Goal: Task Accomplishment & Management: Use online tool/utility

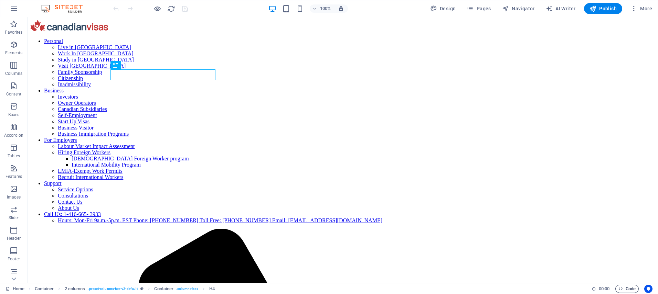
click at [625, 288] on span "Code" at bounding box center [626, 289] width 17 height 8
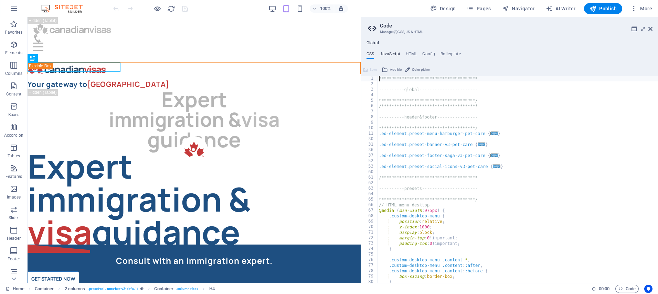
click at [386, 56] on h4 "JavaScript" at bounding box center [389, 56] width 20 height 8
type textarea "document.addEventListener("DOMContentLoaded", () => {"
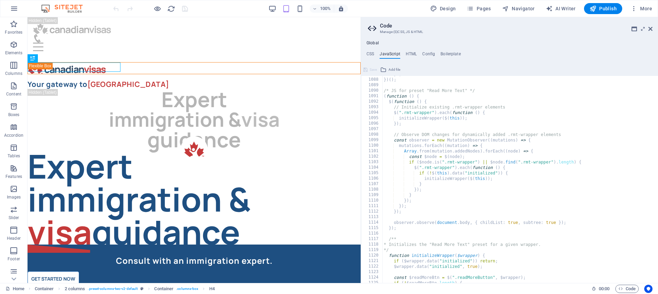
scroll to position [6354, 0]
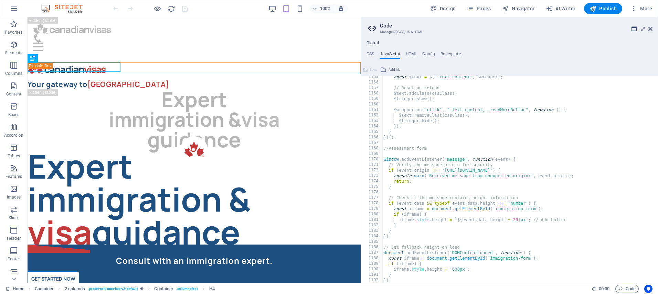
click at [636, 27] on icon at bounding box center [634, 29] width 6 height 6
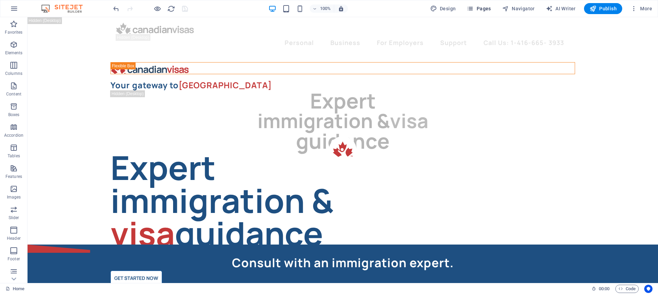
click at [486, 10] on span "Pages" at bounding box center [479, 8] width 24 height 7
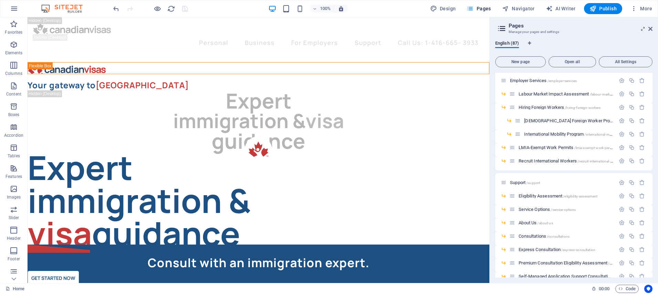
scroll to position [658, 0]
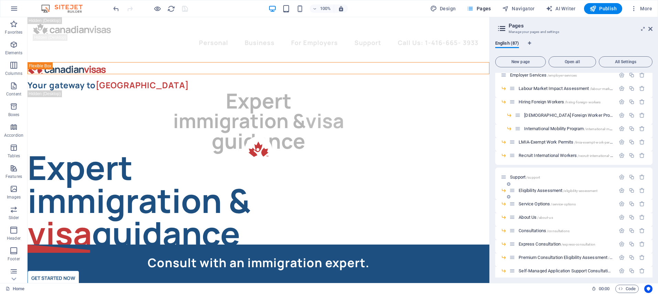
click at [544, 187] on div "Eligibility Assessment /eligibility-assessment" at bounding box center [562, 191] width 106 height 8
click at [545, 190] on span "Eligibility Assessment /eligibility-assessment" at bounding box center [557, 190] width 79 height 5
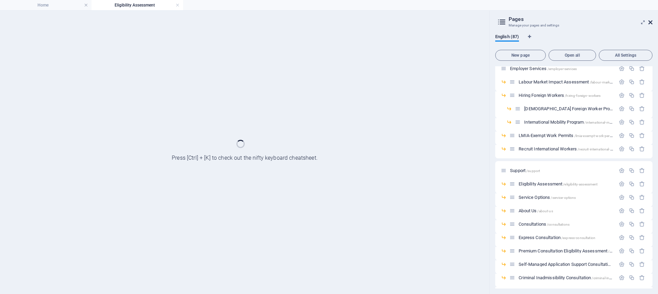
click at [649, 21] on icon at bounding box center [650, 23] width 4 height 6
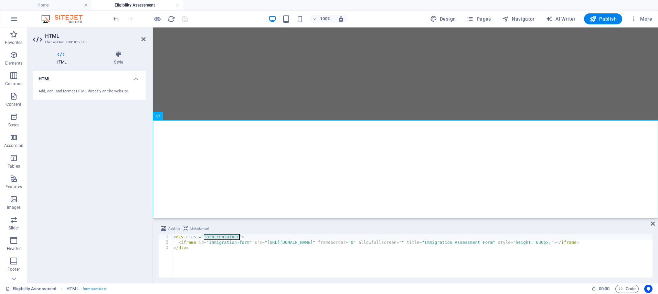
drag, startPoint x: 205, startPoint y: 237, endPoint x: 239, endPoint y: 237, distance: 34.4
click at [239, 237] on div "< div class = "form-container" > < iframe id = "immigration-form" src = "https:…" at bounding box center [433, 261] width 523 height 53
click at [625, 290] on span "Code" at bounding box center [626, 289] width 17 height 8
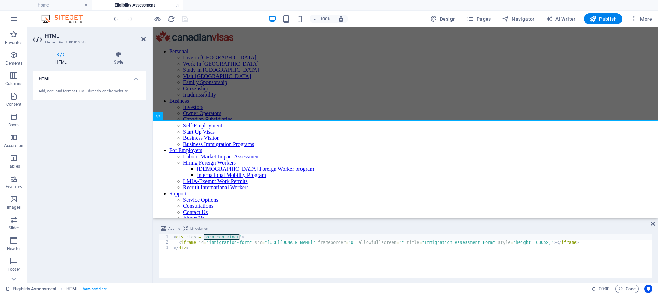
scroll to position [10, 0]
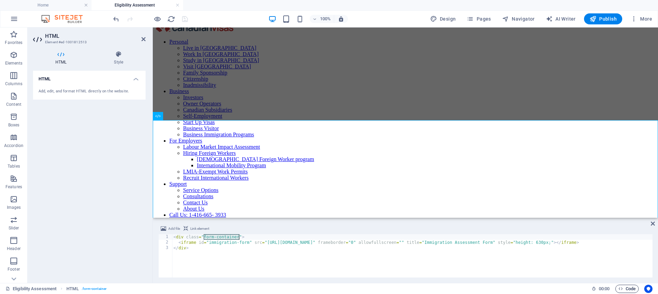
click at [620, 289] on icon "button" at bounding box center [620, 289] width 4 height 4
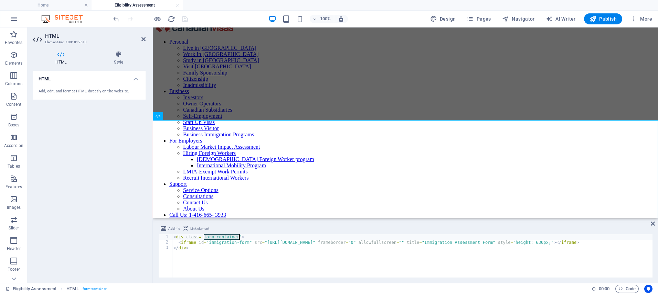
click at [216, 237] on div "< div class = "form-container" > < iframe id = "immigration-form" src = "https:…" at bounding box center [433, 261] width 523 height 53
click at [211, 239] on div "< div class = "form-container" > < iframe id = "immigration-form" src = "https:…" at bounding box center [433, 261] width 523 height 53
drag, startPoint x: 214, startPoint y: 237, endPoint x: 238, endPoint y: 237, distance: 24.8
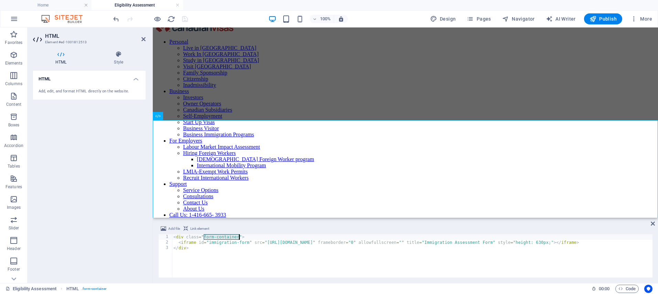
click at [238, 237] on div "< div class = "form-container" > < iframe id = "immigration-form" src = "https:…" at bounding box center [433, 261] width 523 height 53
click at [248, 242] on div "< div class = "form-container" > < iframe id = "immigration-form" src = "https:…" at bounding box center [433, 261] width 523 height 53
type textarea "<iframe id="immigration-form" src="https://app.immify.ca/embed/23bc8da0-3f1d-4d…"
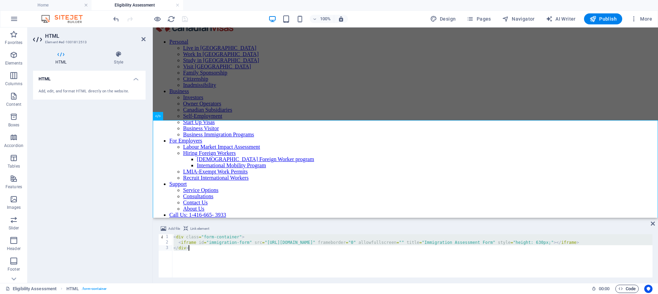
click at [632, 290] on span "Code" at bounding box center [626, 289] width 17 height 8
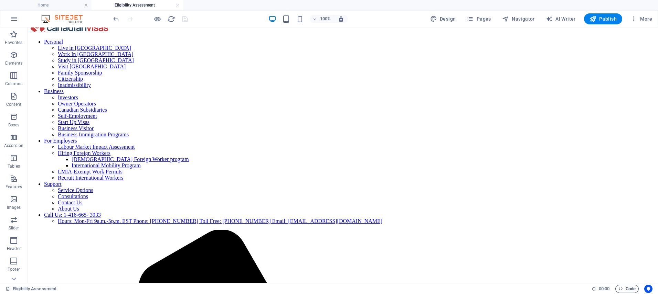
click at [626, 288] on span "Code" at bounding box center [626, 289] width 17 height 8
drag, startPoint x: 478, startPoint y: 128, endPoint x: 348, endPoint y: 128, distance: 130.4
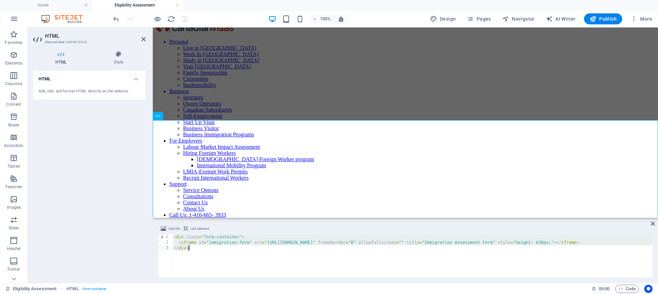
click at [207, 236] on div "< div class = "form-container" > < iframe id = "immigration-form" src = "https:…" at bounding box center [433, 261] width 523 height 53
type textarea "<div class="form-container">"
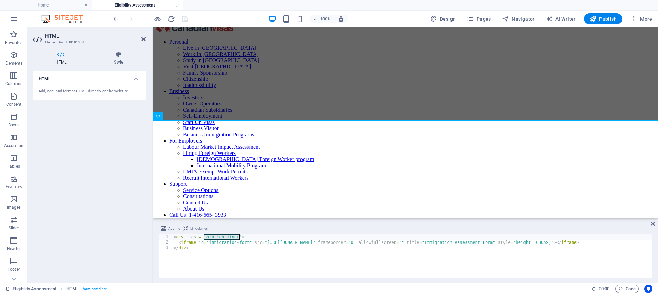
drag, startPoint x: 205, startPoint y: 237, endPoint x: 238, endPoint y: 235, distance: 33.4
click at [238, 235] on div "< div class = "form-container" > < iframe id = "immigration-form" src = "https:…" at bounding box center [433, 261] width 523 height 53
click at [626, 290] on span "Code" at bounding box center [626, 289] width 17 height 8
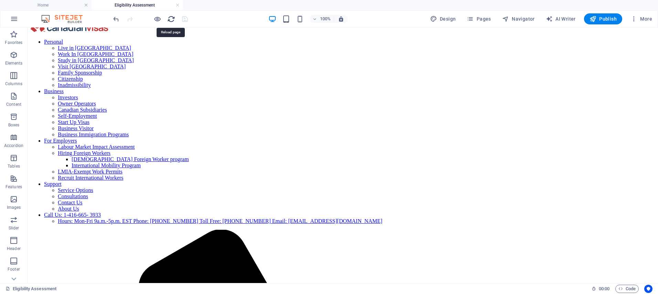
click at [171, 19] on icon "reload" at bounding box center [171, 19] width 8 height 8
click at [64, 7] on h4 "Home" at bounding box center [46, 5] width 92 height 8
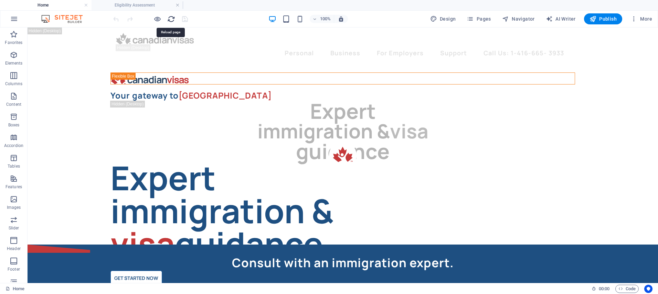
click at [167, 15] on icon "reload" at bounding box center [171, 19] width 8 height 8
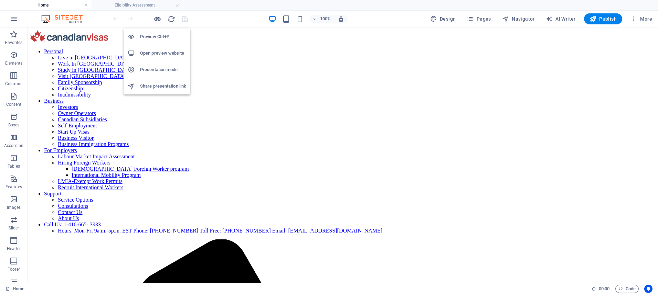
scroll to position [0, 0]
click at [162, 53] on h6 "Open preview website" at bounding box center [163, 53] width 46 height 8
click at [624, 289] on span "Code" at bounding box center [626, 289] width 17 height 8
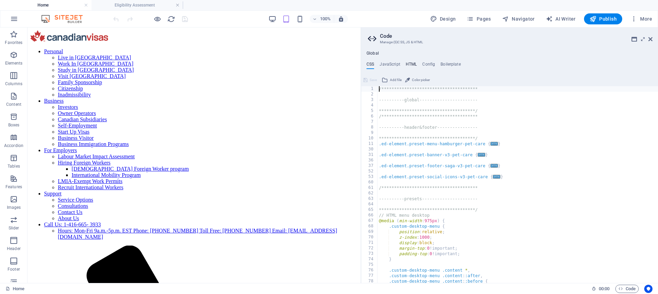
click at [411, 65] on h4 "HTML" at bounding box center [411, 66] width 11 height 8
type textarea "{{content}}<!-- Google Tag Manager (noscript) -->"
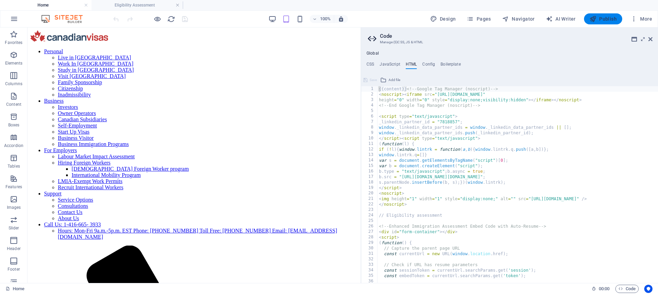
click at [602, 16] on span "Publish" at bounding box center [602, 18] width 27 height 7
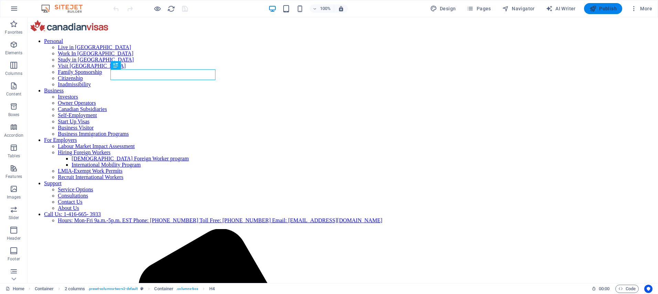
click at [597, 9] on span "Publish" at bounding box center [602, 8] width 27 height 7
click at [607, 9] on span "Publish" at bounding box center [602, 8] width 27 height 7
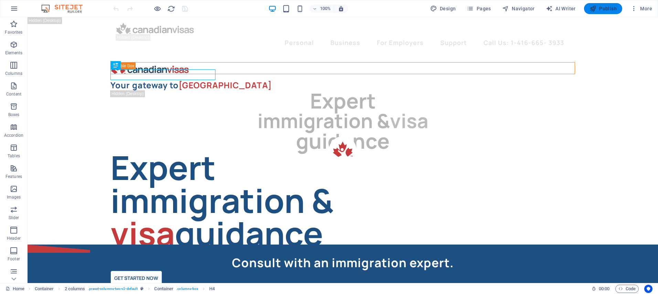
click at [601, 9] on span "Publish" at bounding box center [602, 8] width 27 height 7
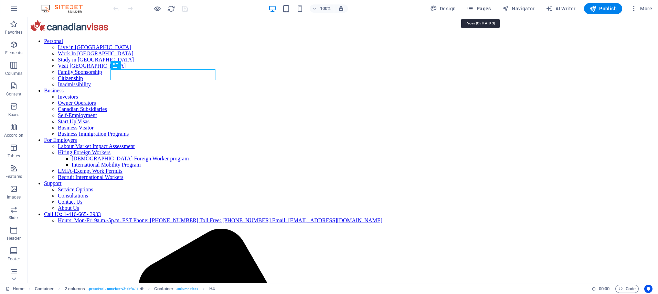
click at [490, 9] on span "Pages" at bounding box center [479, 8] width 24 height 7
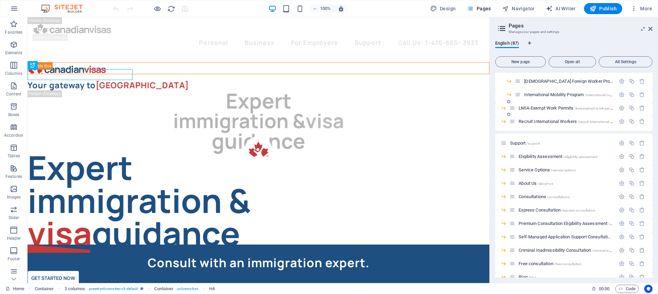
scroll to position [711, 0]
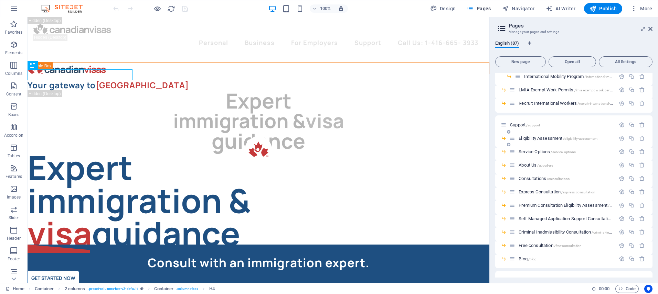
click at [552, 137] on span "Eligibility Assessment /eligibility-assessment" at bounding box center [557, 138] width 79 height 5
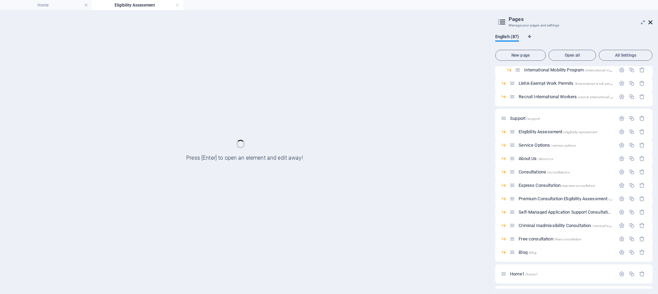
click at [651, 22] on icon at bounding box center [650, 23] width 4 height 6
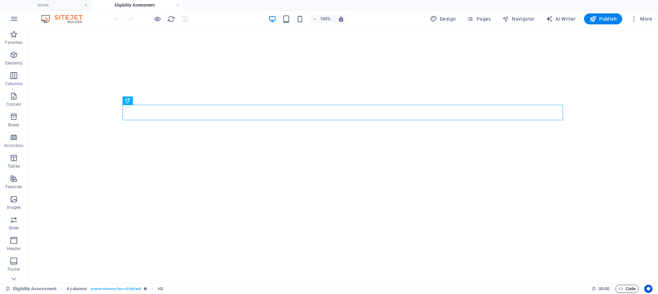
click at [628, 287] on span "Code" at bounding box center [626, 289] width 17 height 8
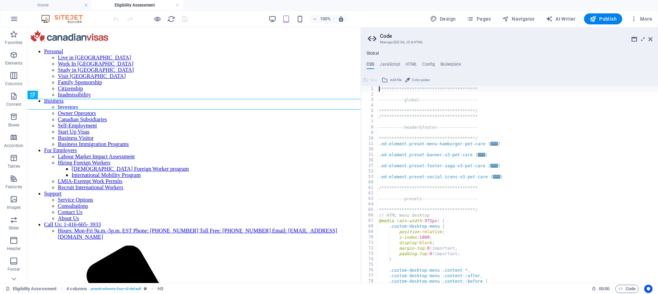
scroll to position [0, 0]
click at [393, 64] on h4 "JavaScript" at bounding box center [389, 66] width 20 height 8
type textarea "document.addEventListener("DOMContentLoaded", () => {"
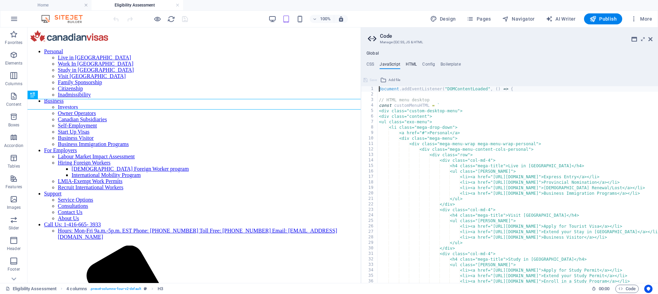
click at [409, 65] on h4 "HTML" at bounding box center [411, 66] width 11 height 8
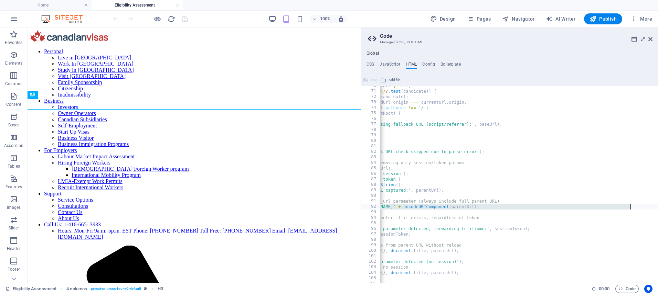
scroll to position [0, 7]
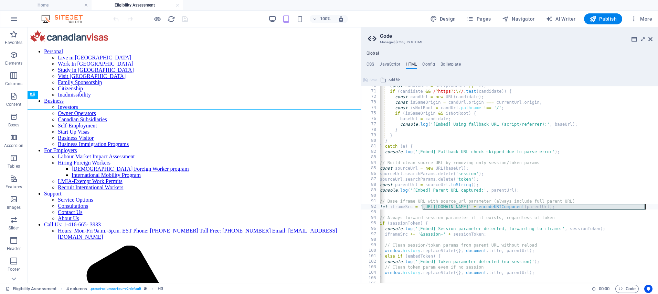
drag, startPoint x: 429, startPoint y: 207, endPoint x: 645, endPoint y: 206, distance: 215.4
click at [645, 206] on div "const candidate = scriptDocUrl || ref ; if ( candidate && / ^ https ? : \/ / . …" at bounding box center [553, 187] width 361 height 208
type textarea "let iframeSrc = 'https://app.immify.ca/embed/265c5a68-bdc0-4044-a459-36d5a280ab…"
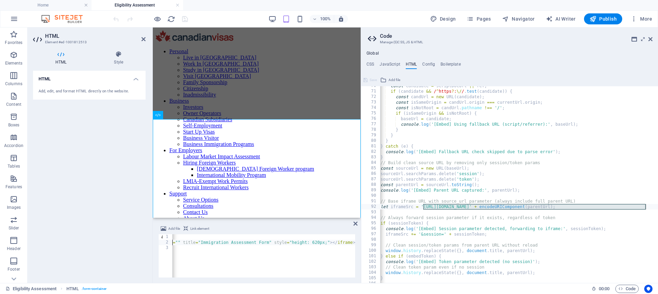
scroll to position [0, 224]
drag, startPoint x: 268, startPoint y: 244, endPoint x: 205, endPoint y: 243, distance: 62.3
click at [205, 243] on div "< div class = "form-container" > < iframe id = "immigration-form" src = "https:…" at bounding box center [209, 261] width 523 height 53
type textarea "<iframe id="immigration-form" src="https://app.immify.ca/embed/265c5a68-bdc0-40…"
click at [356, 224] on icon at bounding box center [355, 224] width 4 height 6
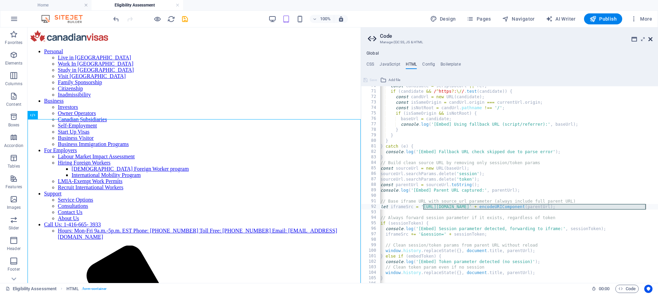
click at [651, 39] on icon at bounding box center [650, 39] width 4 height 6
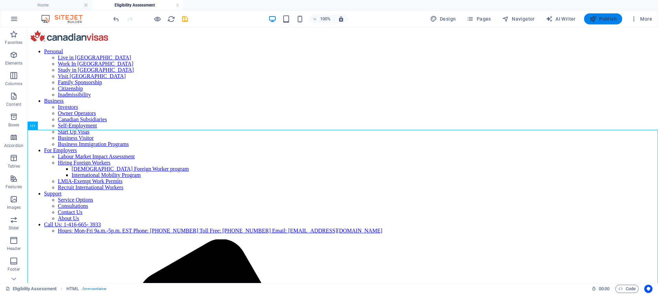
click at [600, 19] on span "Publish" at bounding box center [602, 18] width 27 height 7
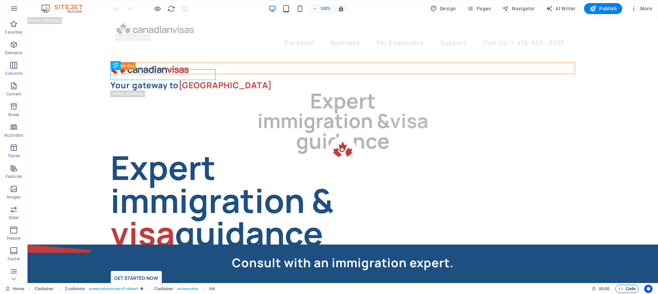
click at [627, 291] on span "Code" at bounding box center [626, 289] width 17 height 8
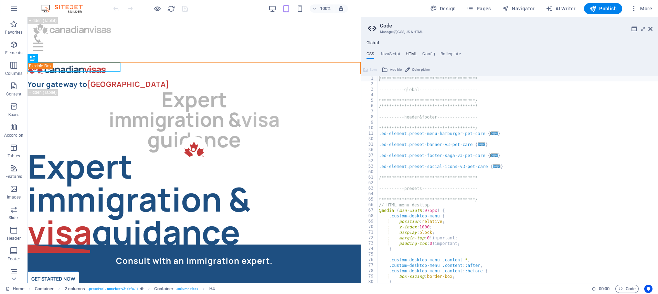
click at [410, 52] on h4 "HTML" at bounding box center [411, 56] width 11 height 8
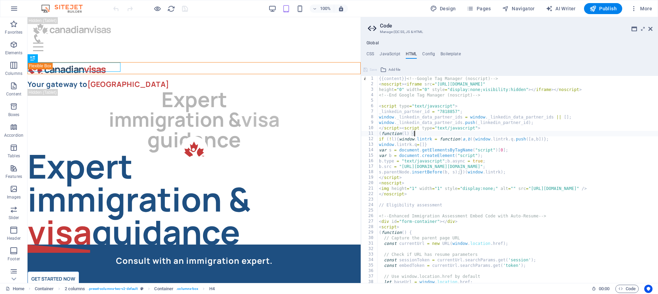
click at [451, 136] on div "{{content}} <!-- Google Tag Manager (noscript) --> < noscript > < iframe src = …" at bounding box center [557, 185] width 361 height 218
type textarea "(function(l) {"
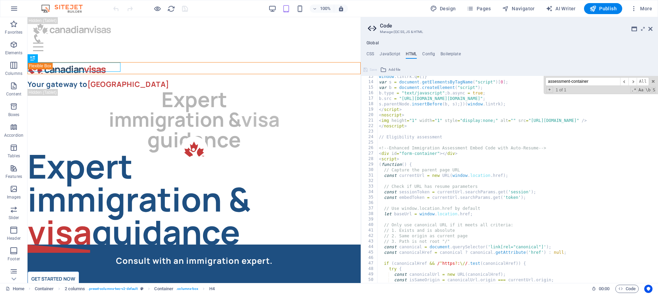
scroll to position [73, 0]
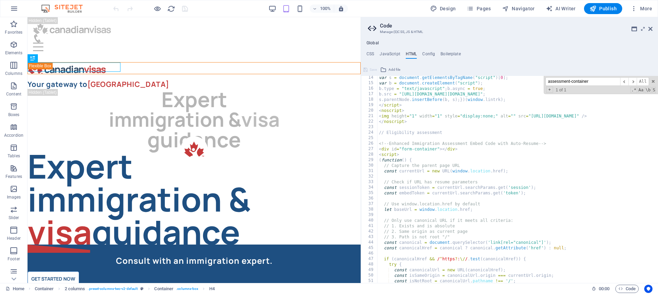
type input "assessment-container"
drag, startPoint x: 402, startPoint y: 150, endPoint x: 438, endPoint y: 150, distance: 35.8
click at [438, 150] on div "var s = document . getElementsByTagName ( "script" ) [ 0 ] ; var b = document .…" at bounding box center [557, 184] width 361 height 218
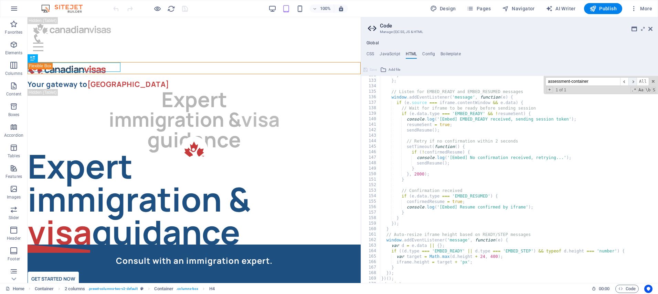
click at [632, 83] on span "​" at bounding box center [632, 81] width 8 height 9
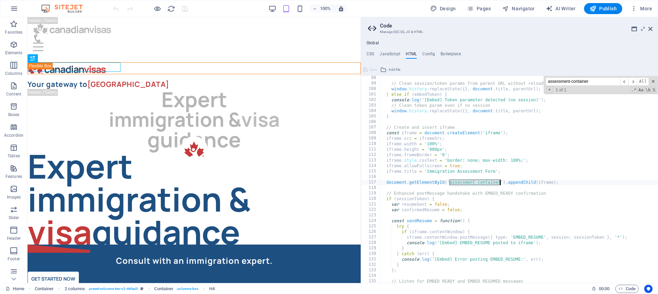
click at [451, 183] on div "// Clean session/token params from parent URL without reload window . history .…" at bounding box center [560, 184] width 361 height 218
drag, startPoint x: 449, startPoint y: 183, endPoint x: 500, endPoint y: 183, distance: 50.9
click at [500, 183] on div "// Clean session/token params from parent URL without reload window . history .…" at bounding box center [560, 184] width 361 height 218
paste textarea "form"
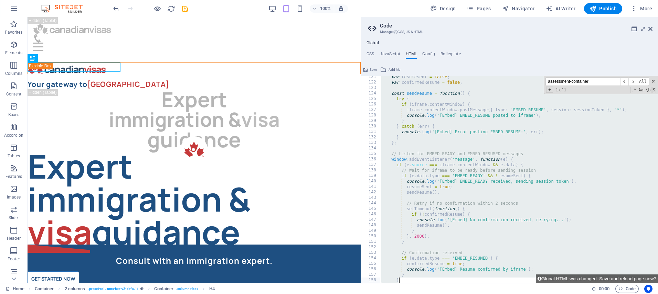
scroll to position [728, 0]
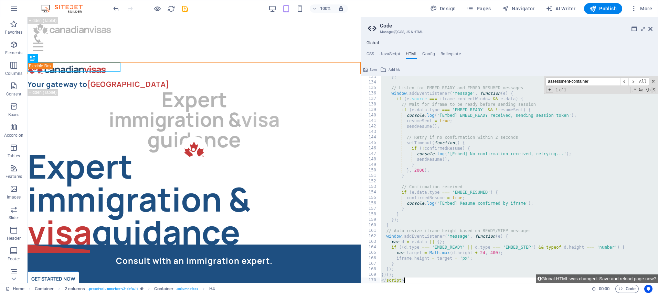
drag, startPoint x: 379, startPoint y: 178, endPoint x: 427, endPoint y: 290, distance: 121.6
click at [427, 283] on div "**********" at bounding box center [329, 150] width 658 height 266
type textarea "})(); </script>"
paste textarea
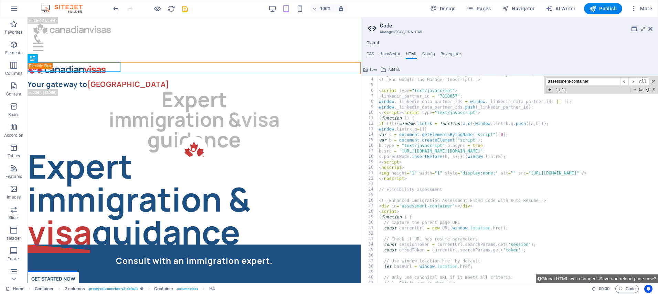
scroll to position [0, 0]
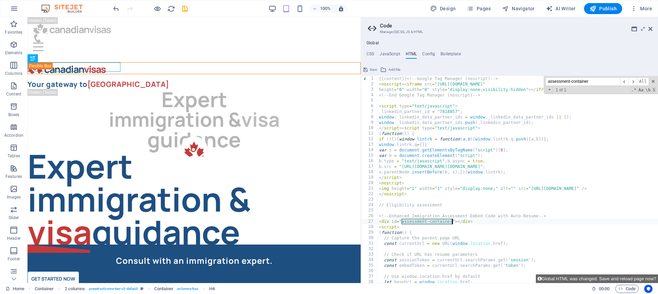
drag, startPoint x: 401, startPoint y: 222, endPoint x: 451, endPoint y: 222, distance: 49.9
click at [451, 222] on div "{{content}} <!-- Google Tag Manager (noscript) --> < noscript > < iframe src = …" at bounding box center [557, 185] width 361 height 218
type textarea "<div id="assessment-container"></div>"
click at [388, 55] on h4 "JavaScript" at bounding box center [389, 56] width 20 height 8
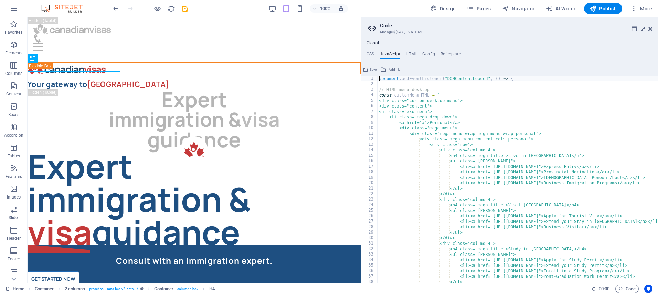
click at [422, 205] on div "document . addEventListener ( "DOMContentLoaded" , ( ) => { // HTML menu deskto…" at bounding box center [605, 185] width 457 height 218
type textarea "<h4 class="mega-title">Visit [GEOGRAPHIC_DATA]</h4>"
click at [558, 81] on input "assessment-container" at bounding box center [582, 81] width 75 height 9
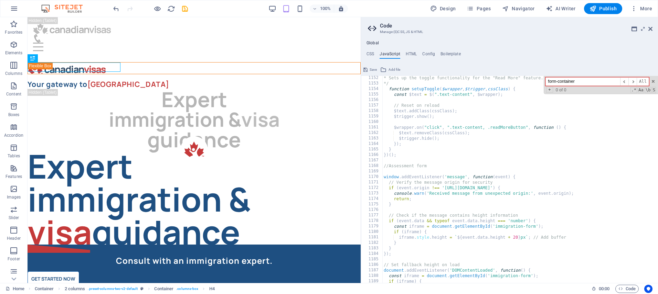
scroll to position [6336, 0]
drag, startPoint x: 558, startPoint y: 82, endPoint x: 604, endPoint y: 83, distance: 45.8
click at [604, 83] on input "form-container" at bounding box center [582, 81] width 75 height 9
type input "form-"
drag, startPoint x: 549, startPoint y: 30, endPoint x: 650, endPoint y: 28, distance: 100.8
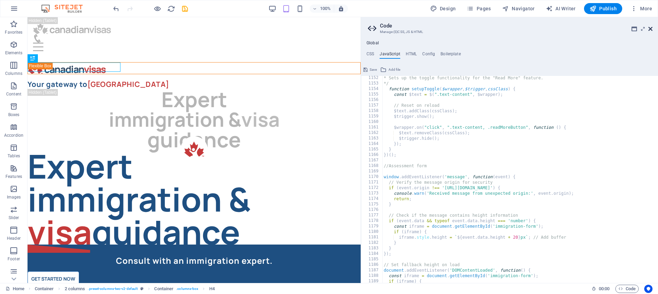
click at [650, 28] on icon at bounding box center [650, 29] width 4 height 6
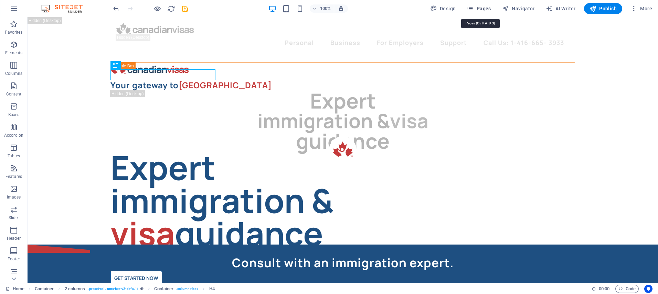
click at [479, 9] on span "Pages" at bounding box center [479, 8] width 24 height 7
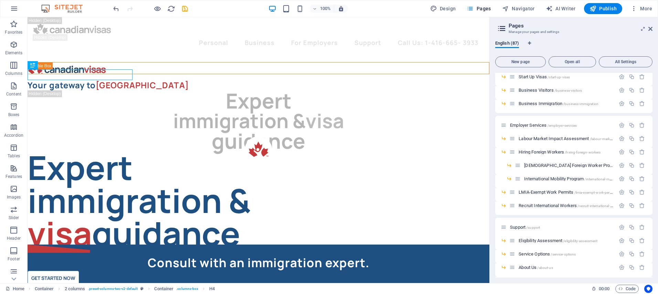
scroll to position [616, 0]
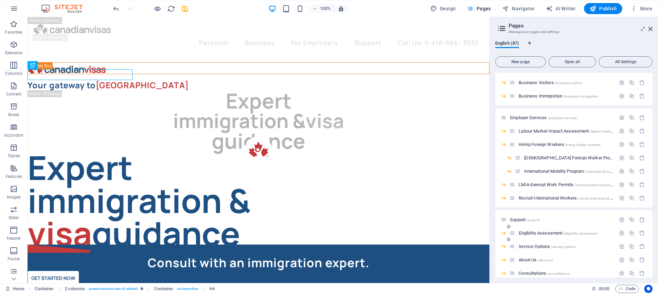
click at [526, 232] on span "Eligibility Assessment /eligibility-assessment" at bounding box center [557, 233] width 79 height 5
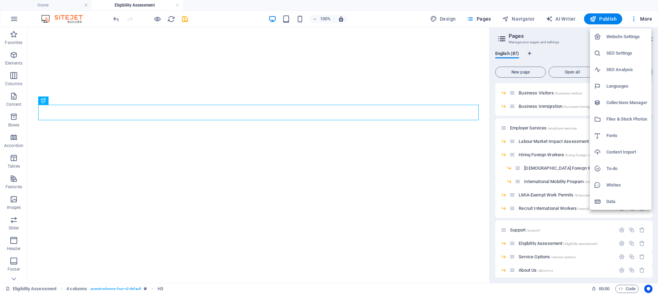
click at [307, 171] on div at bounding box center [329, 147] width 658 height 294
click at [307, 171] on div "Website Settings SEO Settings SEO Analysis Languages Collections Manager Files …" at bounding box center [329, 149] width 658 height 290
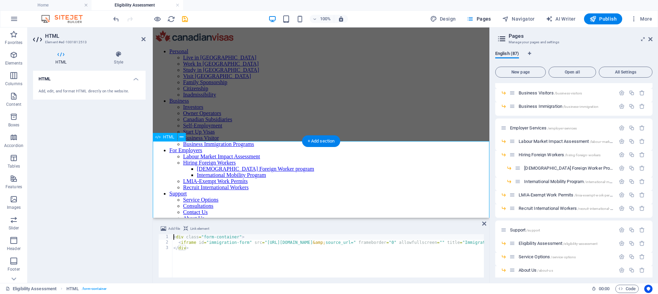
scroll to position [0, 0]
drag, startPoint x: 204, startPoint y: 238, endPoint x: 238, endPoint y: 238, distance: 34.4
click at [238, 238] on div "< div class = "form-container" > < iframe id = "immigration-form" src = "[URL][…" at bounding box center [469, 261] width 594 height 53
type textarea "<div class="assessment-container">"
click at [630, 289] on span "Code" at bounding box center [626, 289] width 17 height 8
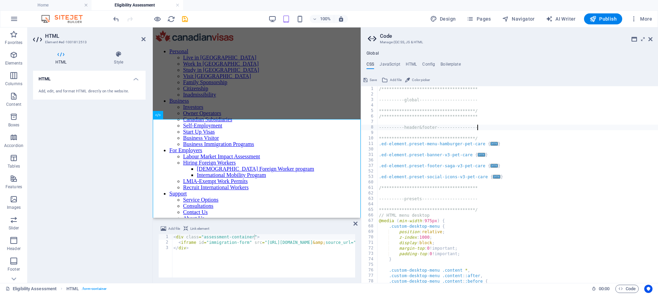
click at [516, 128] on div "**********" at bounding box center [517, 190] width 280 height 208
type textarea "----------header&footer----------------"
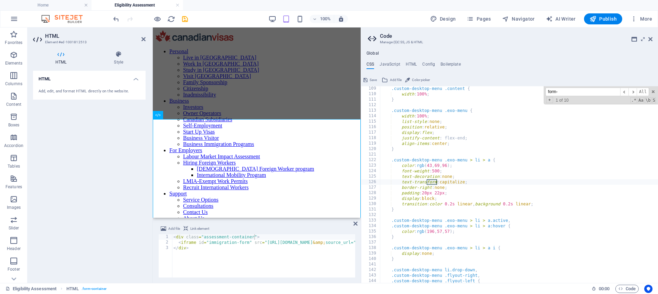
scroll to position [3139, 0]
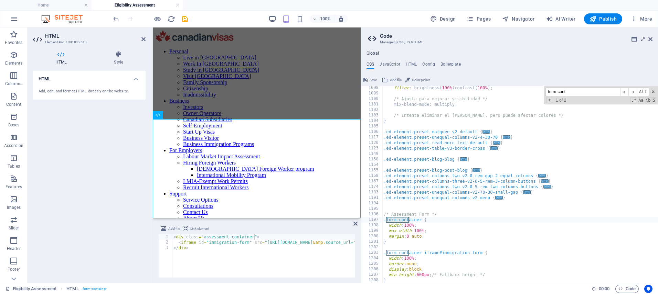
type input "form-cont"
click at [392, 221] on div "filter : brightness ( 100% ) contrast ( 100% ) ; /* Ajusta para mejorar visibil…" at bounding box center [520, 189] width 276 height 208
drag, startPoint x: 387, startPoint y: 221, endPoint x: 421, endPoint y: 221, distance: 34.1
click at [421, 221] on div "filter : brightness ( 100% ) contrast ( 100% ) ; /* Ajusta para mejorar visibil…" at bounding box center [520, 189] width 276 height 208
paste textarea "assessment"
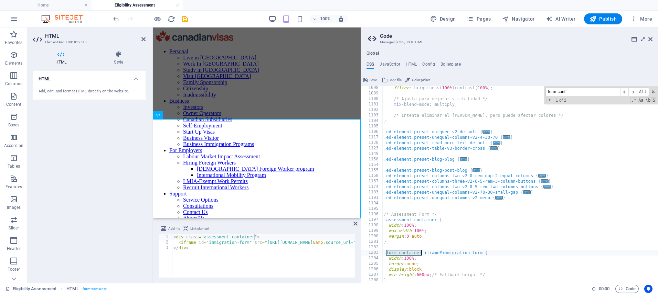
drag, startPoint x: 387, startPoint y: 255, endPoint x: 420, endPoint y: 255, distance: 33.4
click at [420, 255] on div "filter : brightness ( 100% ) contrast ( 100% ) ; /* Ajusta para mejorar visibil…" at bounding box center [520, 189] width 276 height 208
paste textarea "assessment"
type textarea ".assessment-container iframe#immigration-form {"
click at [572, 93] on input "form-cont" at bounding box center [582, 92] width 75 height 9
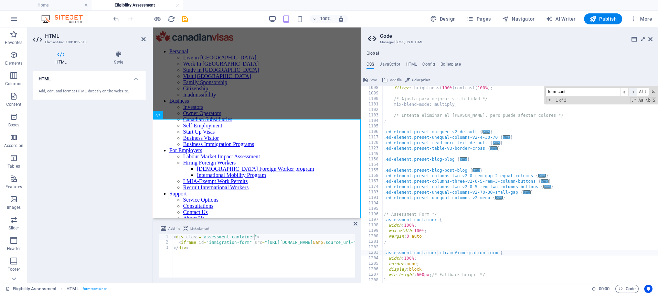
click at [630, 91] on span "​" at bounding box center [632, 92] width 8 height 9
click at [394, 64] on h4 "JavaScript" at bounding box center [389, 66] width 20 height 8
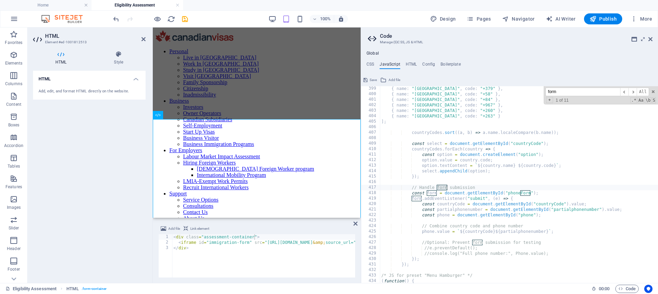
scroll to position [2191, 0]
type input "f"
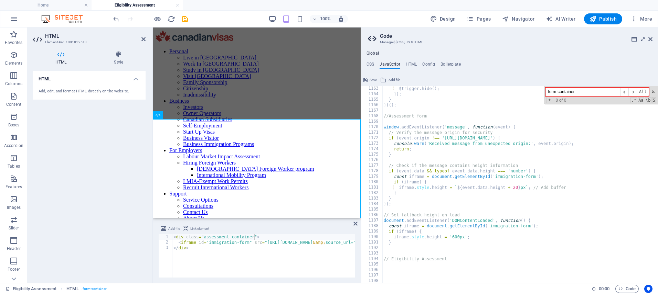
scroll to position [6414, 0]
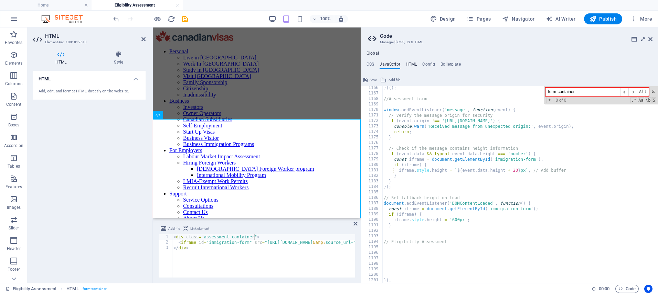
type input "form-container"
click at [407, 62] on h4 "HTML" at bounding box center [411, 66] width 11 height 8
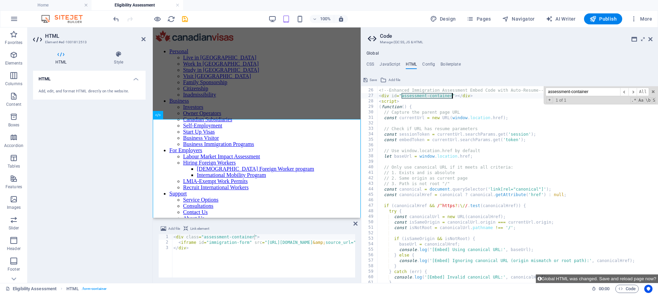
scroll to position [101, 0]
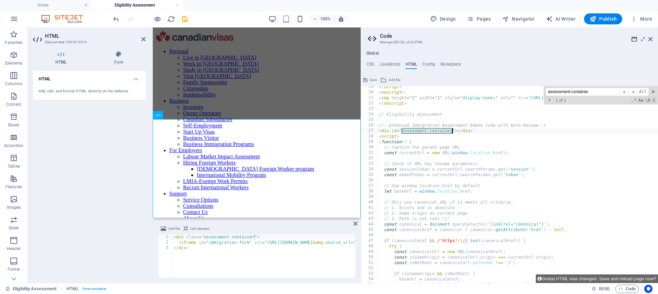
click at [599, 92] on input "assessment-container" at bounding box center [582, 92] width 75 height 9
click at [631, 92] on span "​" at bounding box center [632, 92] width 8 height 9
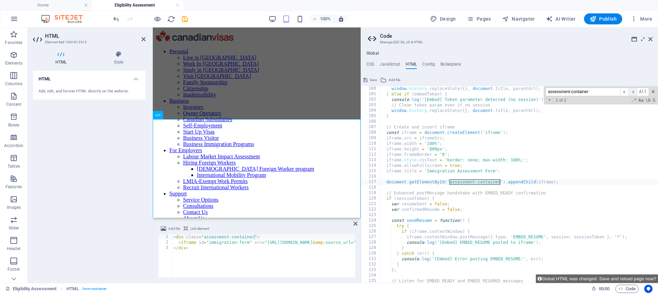
click at [631, 92] on span "​" at bounding box center [632, 92] width 8 height 9
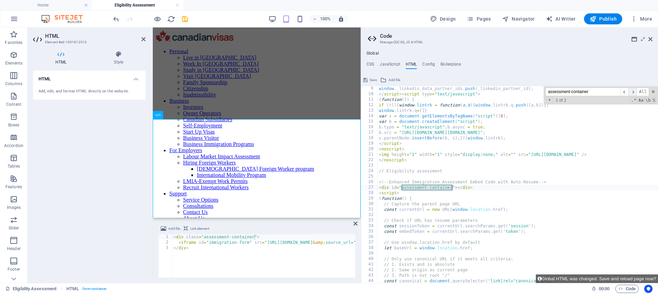
click at [631, 92] on span "​" at bounding box center [632, 92] width 8 height 9
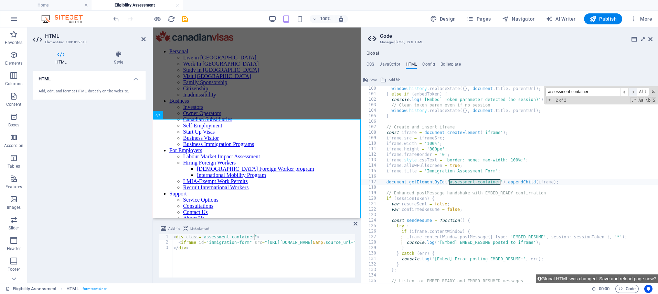
click at [631, 92] on span "​" at bounding box center [632, 92] width 8 height 9
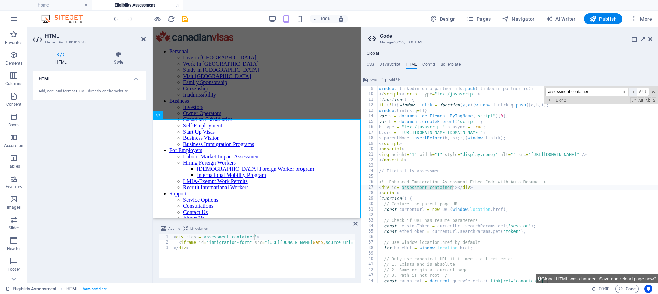
click at [631, 92] on span "​" at bounding box center [632, 92] width 8 height 9
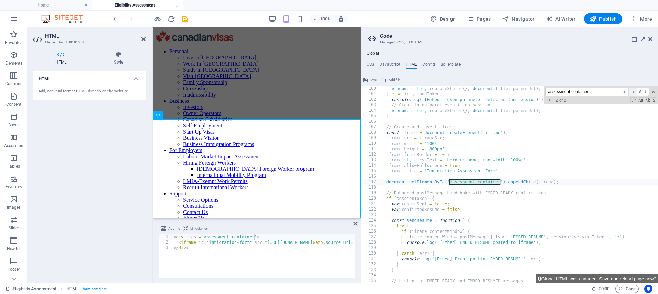
click at [631, 92] on span "​" at bounding box center [632, 92] width 8 height 9
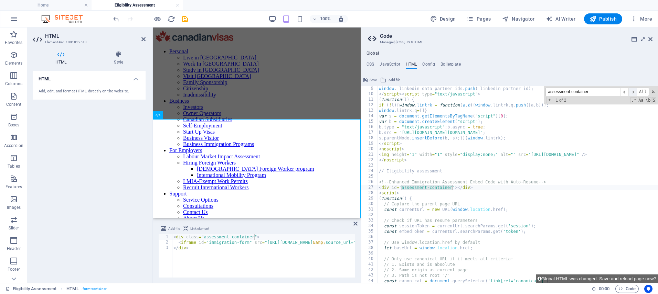
click at [631, 92] on span "​" at bounding box center [632, 92] width 8 height 9
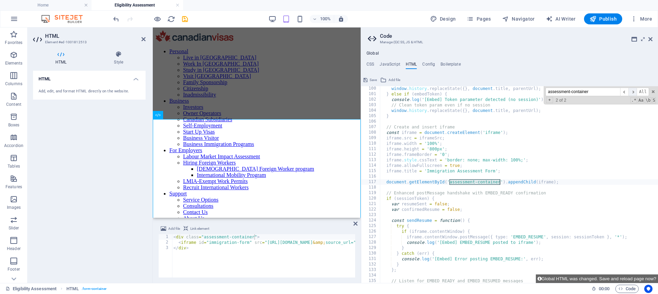
click at [631, 92] on span "​" at bounding box center [632, 92] width 8 height 9
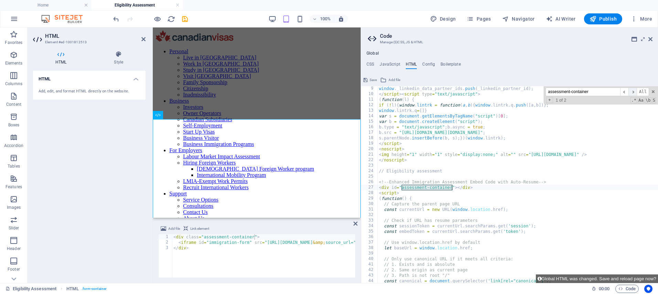
click at [631, 92] on span "​" at bounding box center [632, 92] width 8 height 9
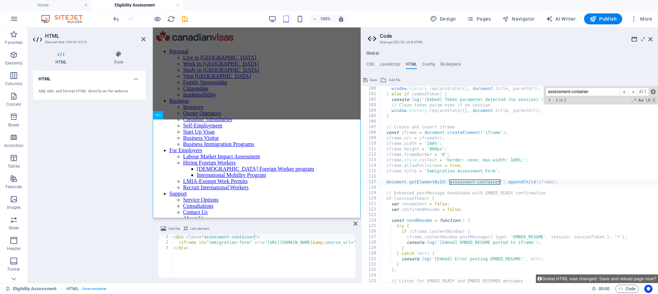
click at [652, 92] on span at bounding box center [653, 91] width 5 height 5
type textarea "document.getElementById('assessment-container').appendChild(iframe);"
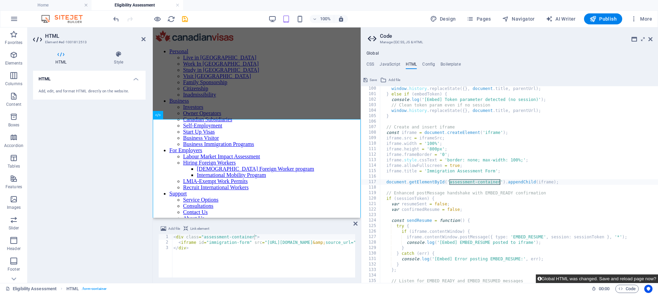
click at [612, 278] on button "Global HTML was changed. Save and reload page now?" at bounding box center [597, 279] width 122 height 9
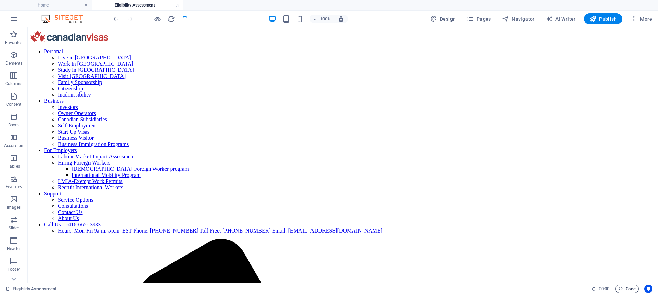
click at [621, 288] on icon "button" at bounding box center [620, 289] width 4 height 4
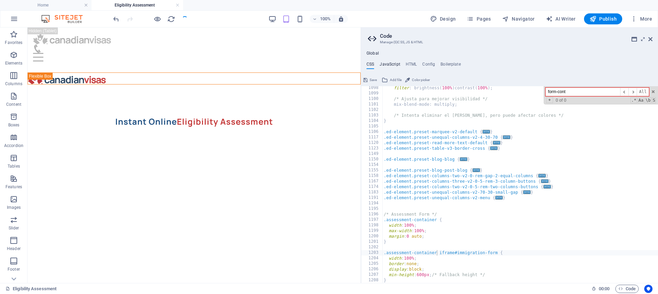
click at [392, 64] on h4 "JavaScript" at bounding box center [389, 66] width 20 height 8
type textarea "// Handle form submission"
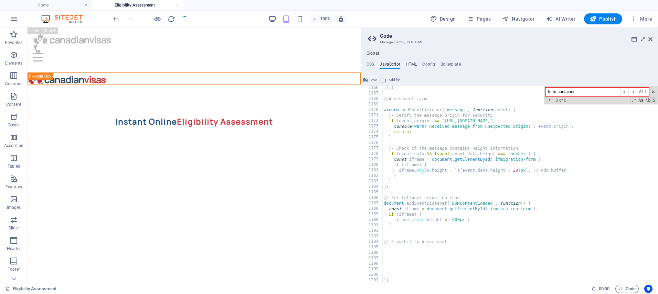
click at [412, 64] on h4 "HTML" at bounding box center [411, 66] width 11 height 8
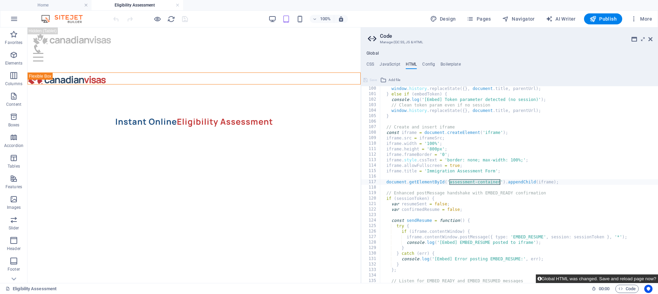
click at [605, 281] on button "Global HTML was changed. Save and reload page now?" at bounding box center [597, 279] width 122 height 9
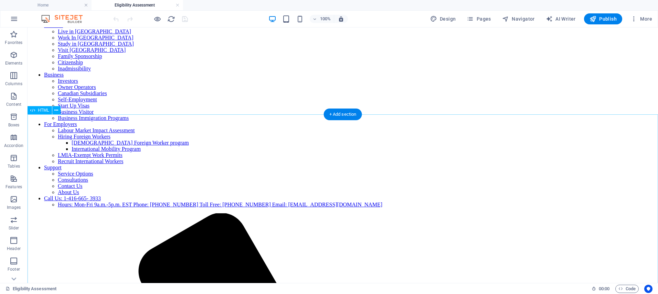
scroll to position [79, 0]
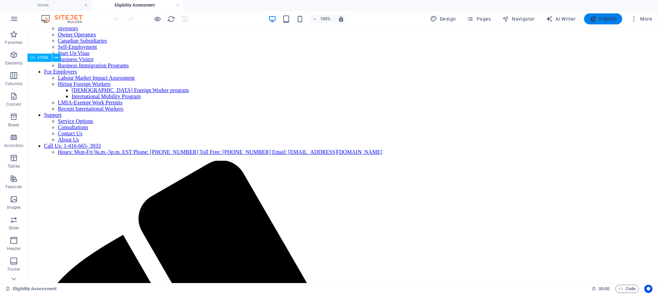
click at [608, 17] on span "Publish" at bounding box center [602, 18] width 27 height 7
